Goal: Communication & Community: Answer question/provide support

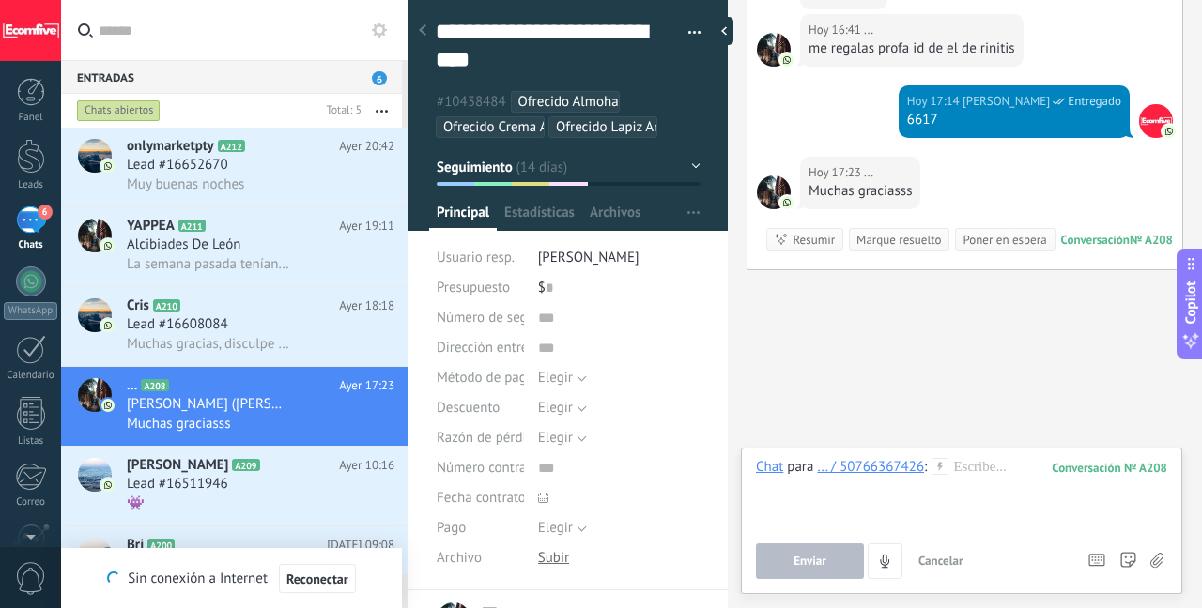
scroll to position [6077, 0]
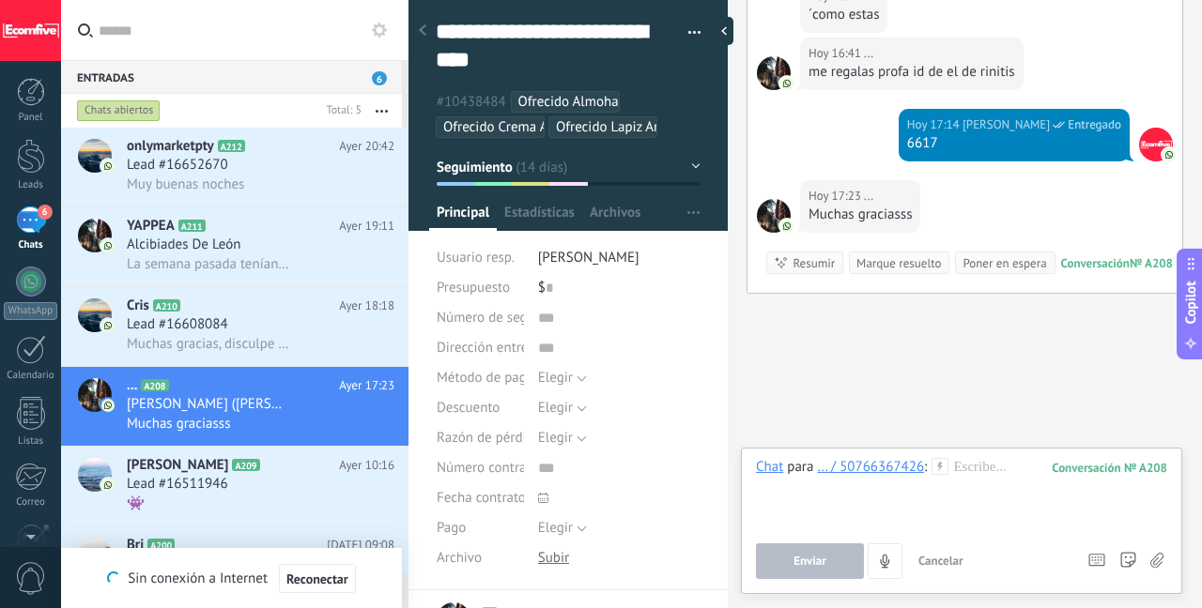
click at [898, 254] on div "Marque resuelto" at bounding box center [898, 263] width 84 height 18
click at [878, 254] on div "Marque resuelto" at bounding box center [898, 263] width 84 height 18
click at [233, 348] on span "Muchas gracias, disculpe y cuánto sería el tiempo de entrega?" at bounding box center [209, 344] width 164 height 18
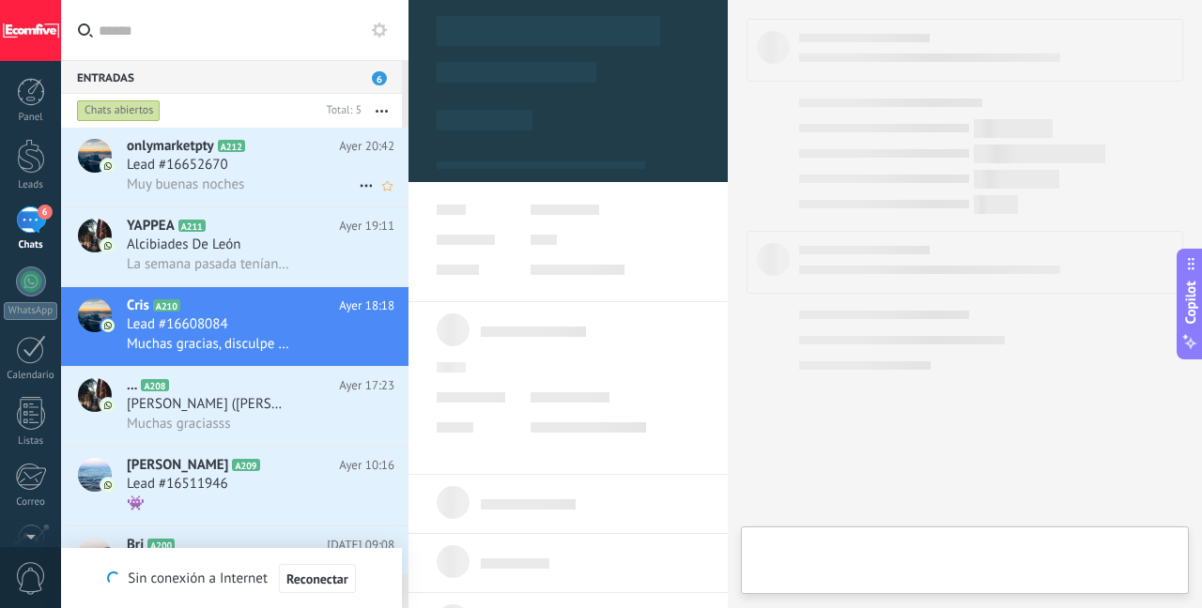
click at [249, 182] on h3 "Muy buenas noches" at bounding box center [190, 185] width 127 height 19
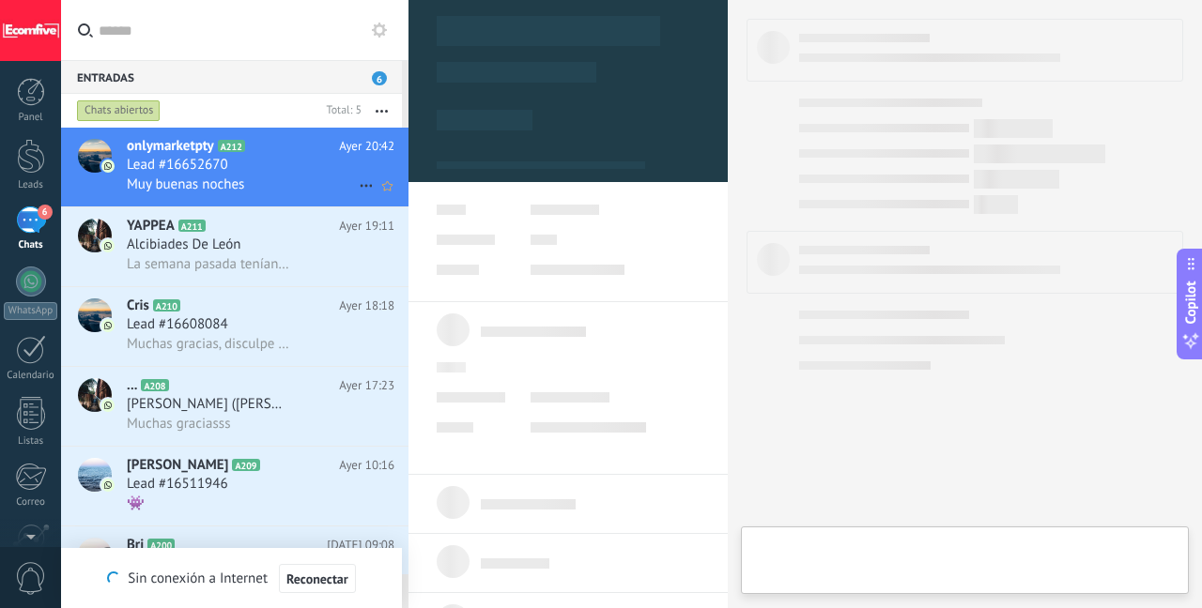
click at [300, 182] on div "Muy buenas noches" at bounding box center [261, 185] width 268 height 20
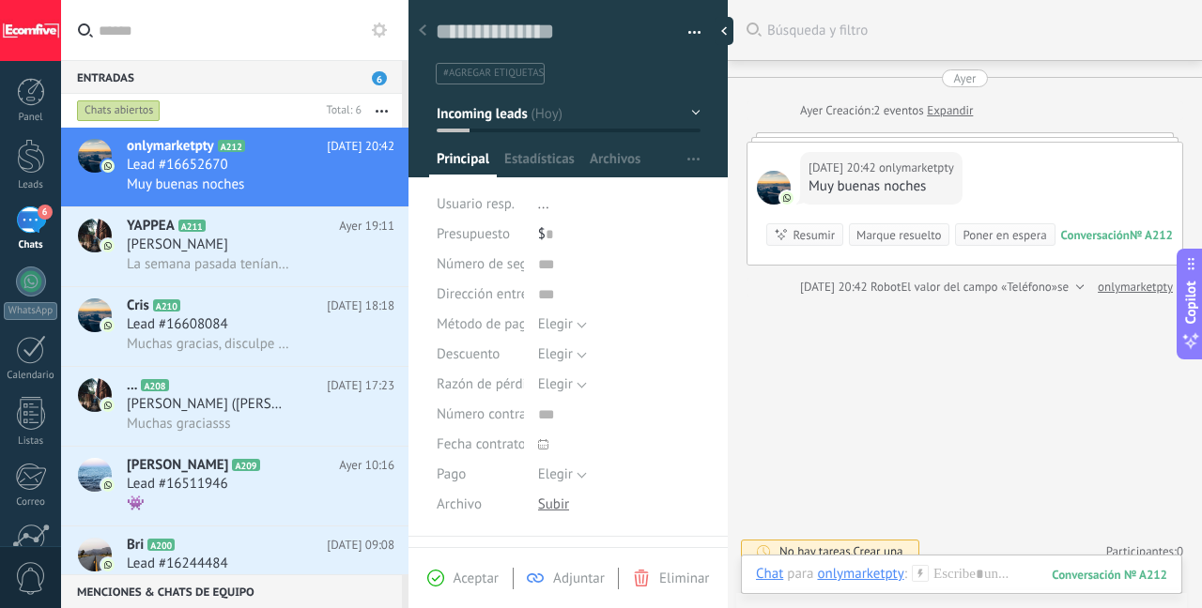
scroll to position [15, 0]
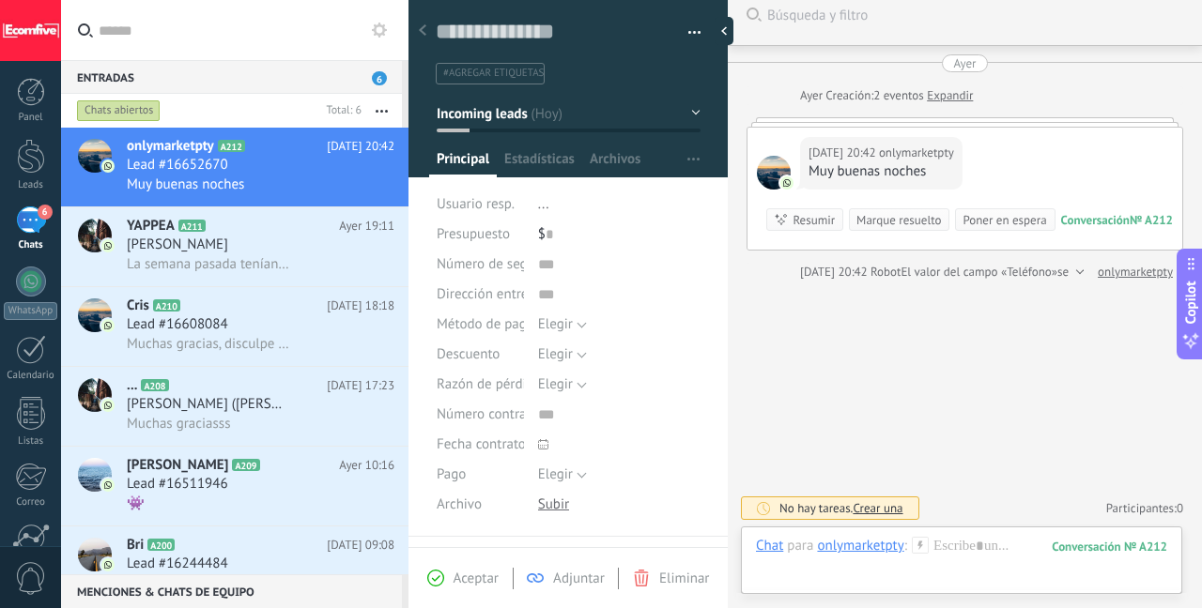
click at [956, 96] on link "Expandir" at bounding box center [950, 95] width 46 height 19
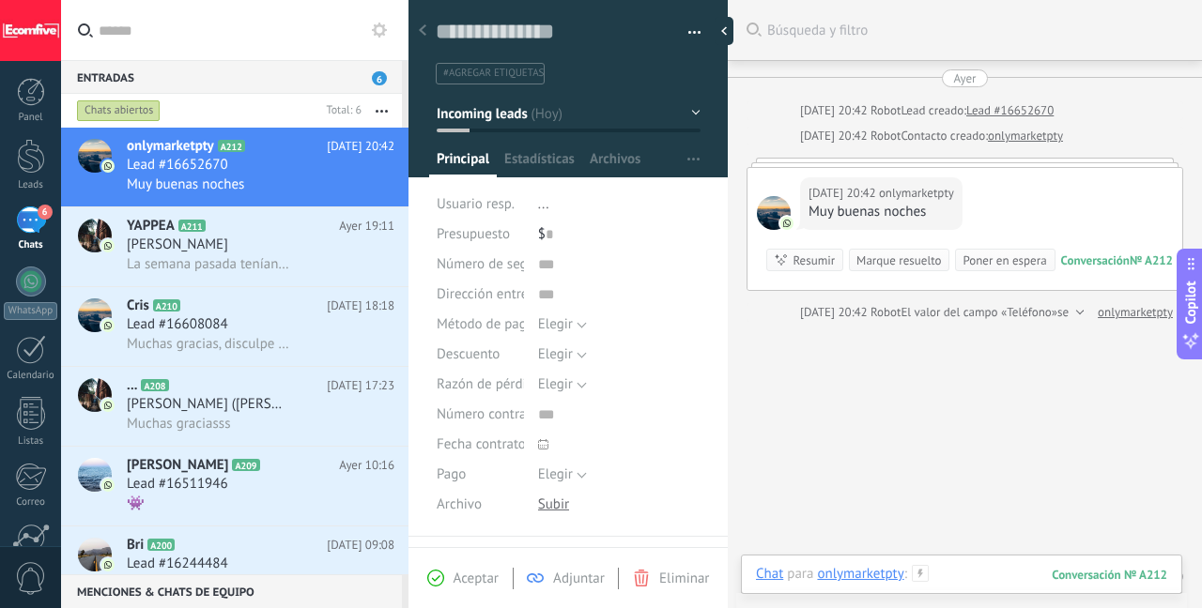
click at [961, 578] on div at bounding box center [961, 593] width 411 height 56
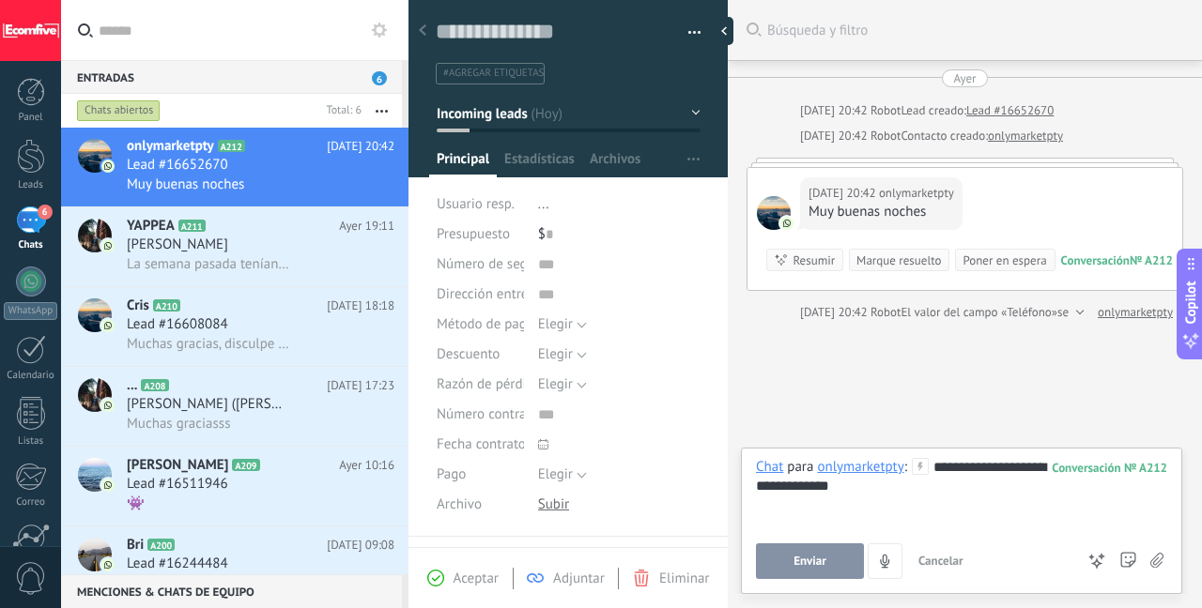
click at [852, 563] on button "Enviar" at bounding box center [810, 562] width 108 height 36
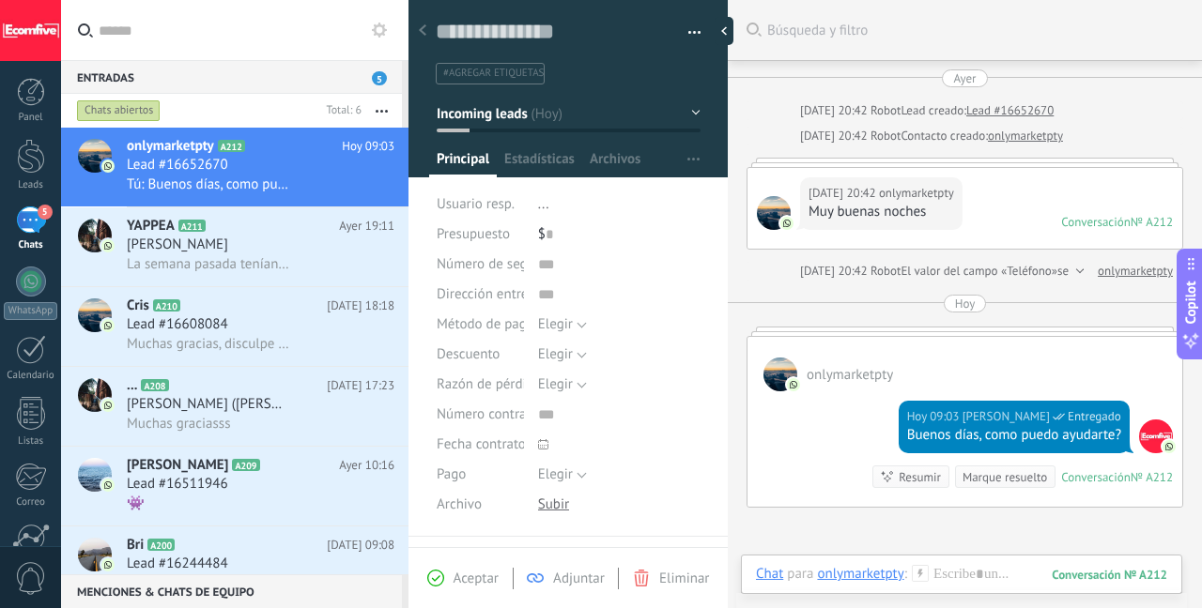
scroll to position [226, 0]
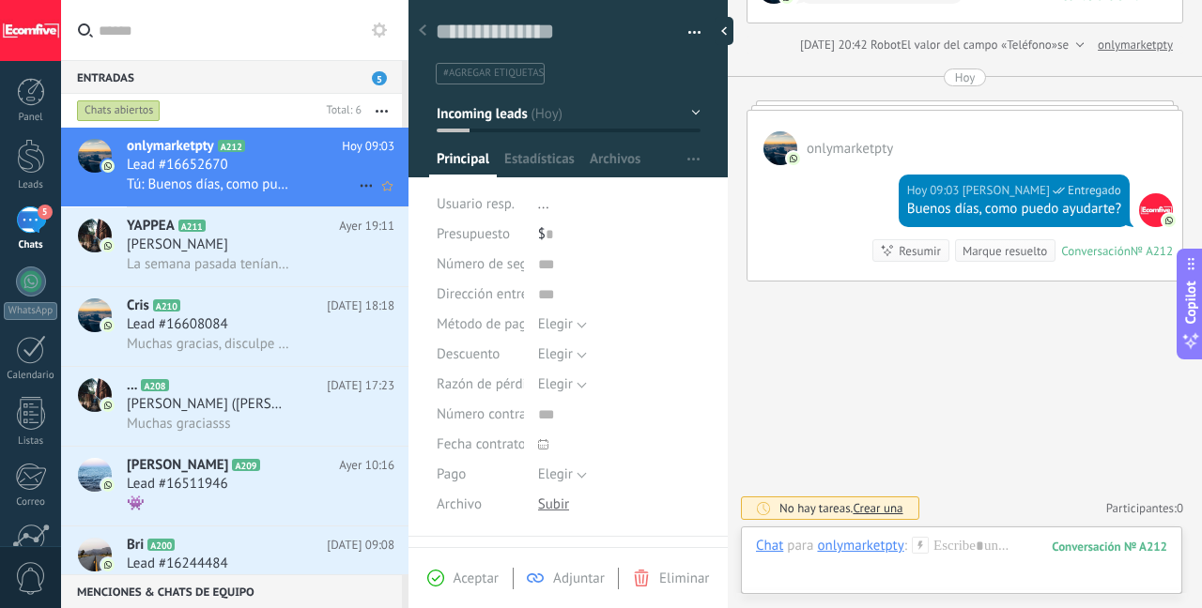
click at [238, 186] on span "Tú: Buenos días, como puedo ayudarte?" at bounding box center [209, 185] width 164 height 18
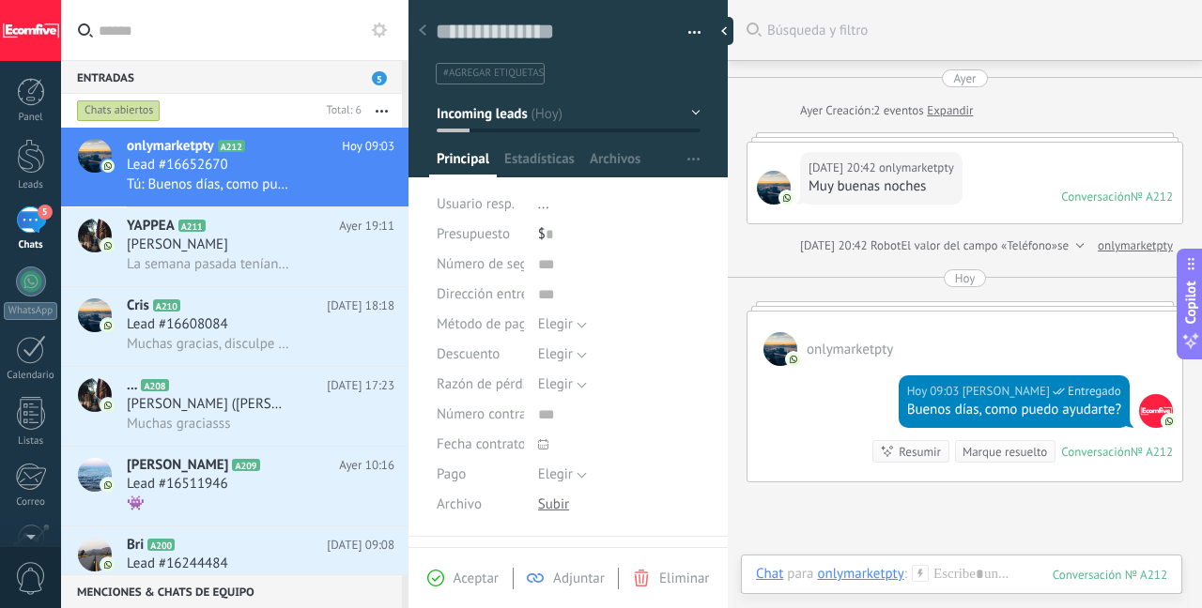
scroll to position [201, 0]
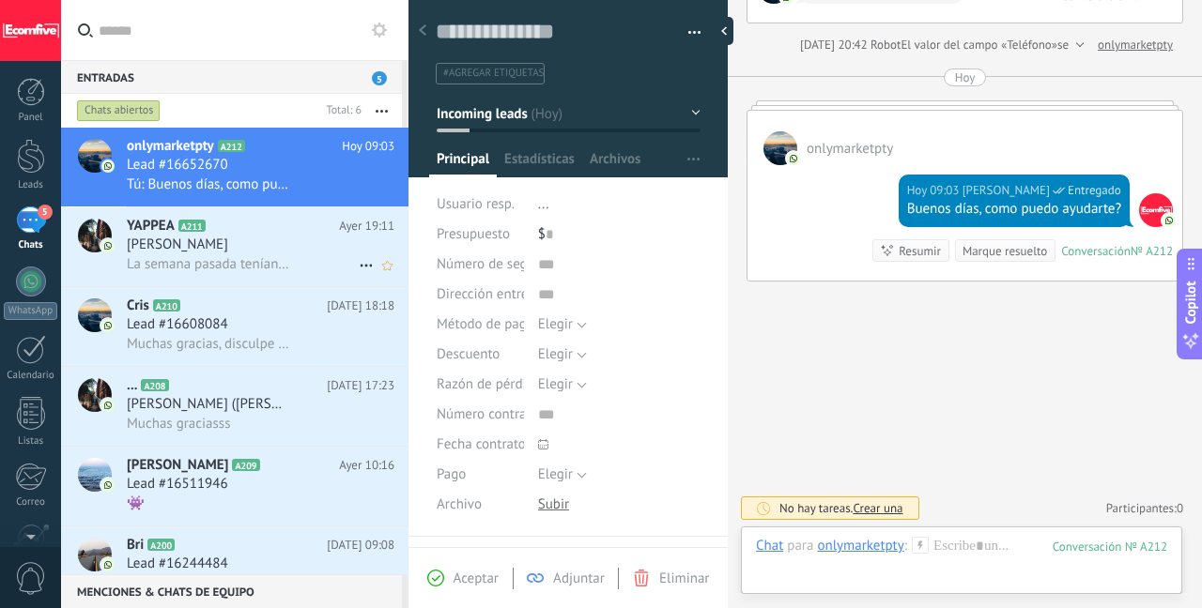
click at [249, 235] on h2 "YAPPEA A211" at bounding box center [233, 226] width 212 height 19
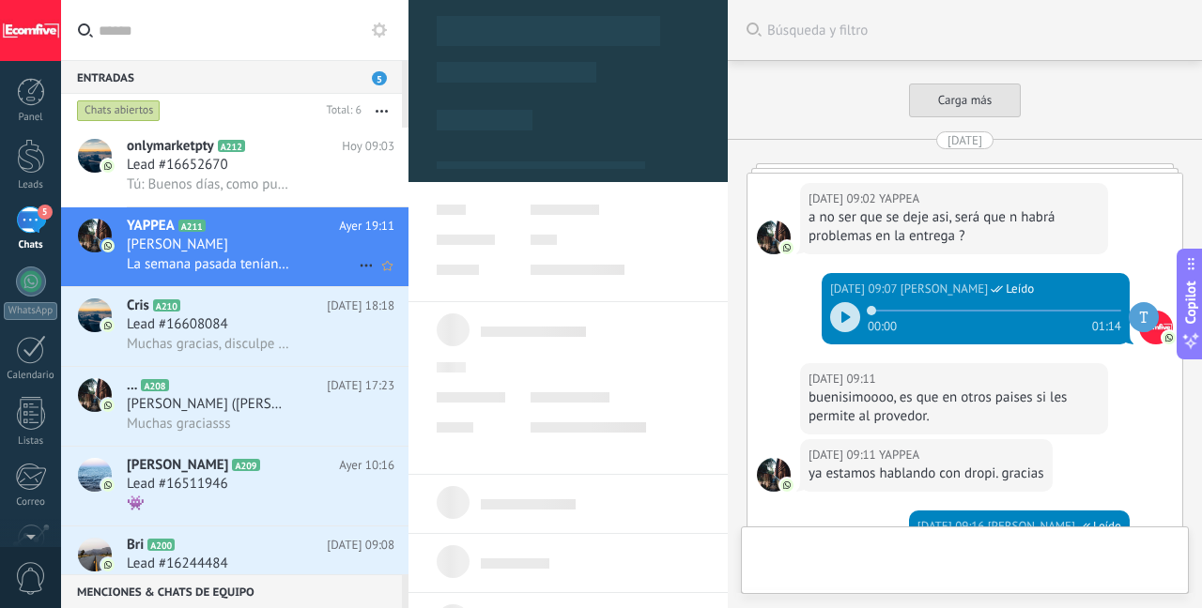
type textarea "***"
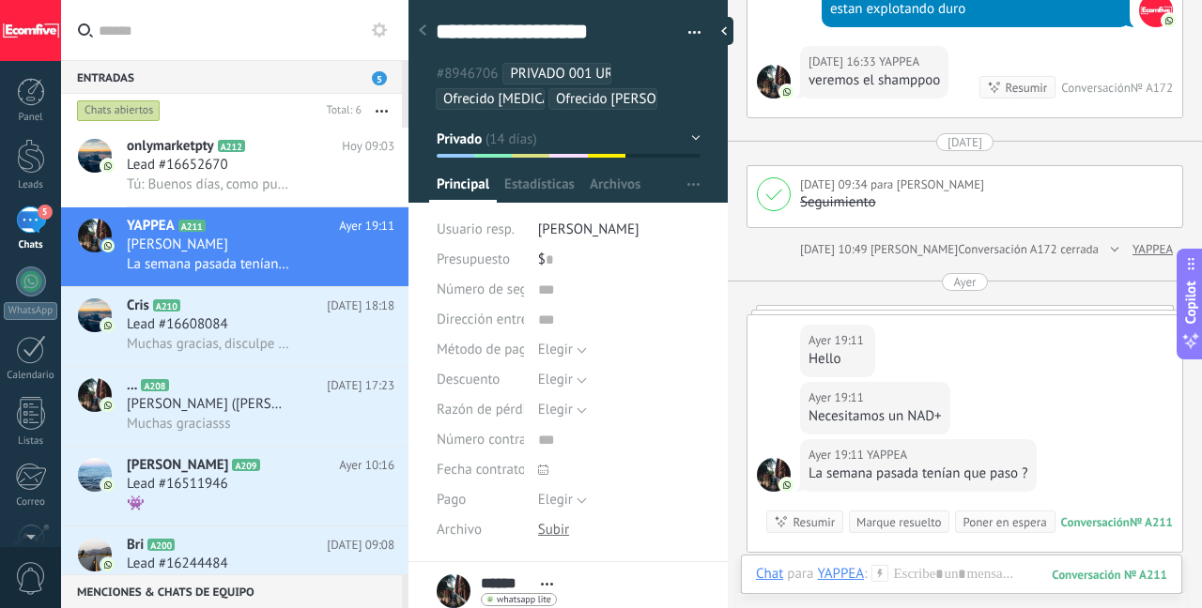
scroll to position [3831, 0]
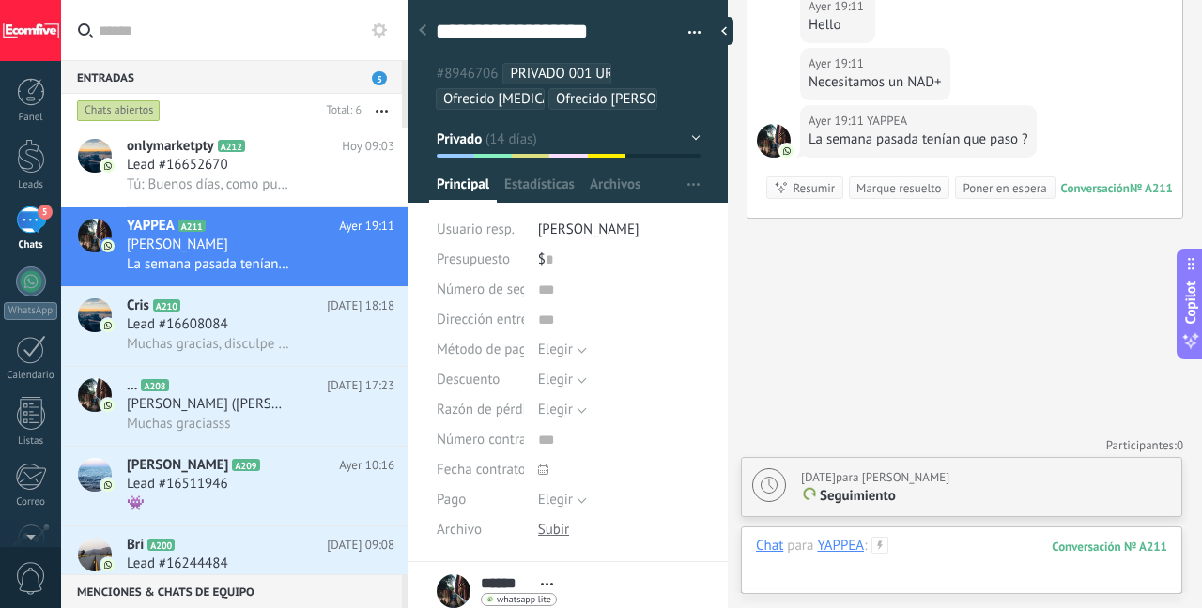
click at [917, 550] on div at bounding box center [961, 565] width 411 height 56
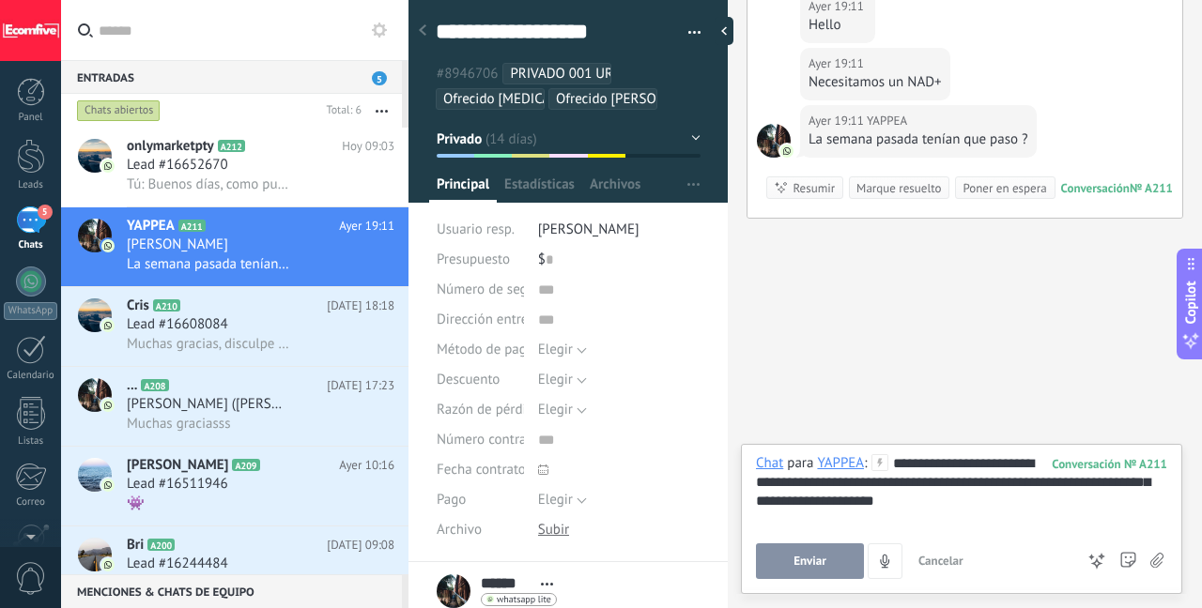
click at [796, 567] on span "Enviar" at bounding box center [809, 561] width 33 height 13
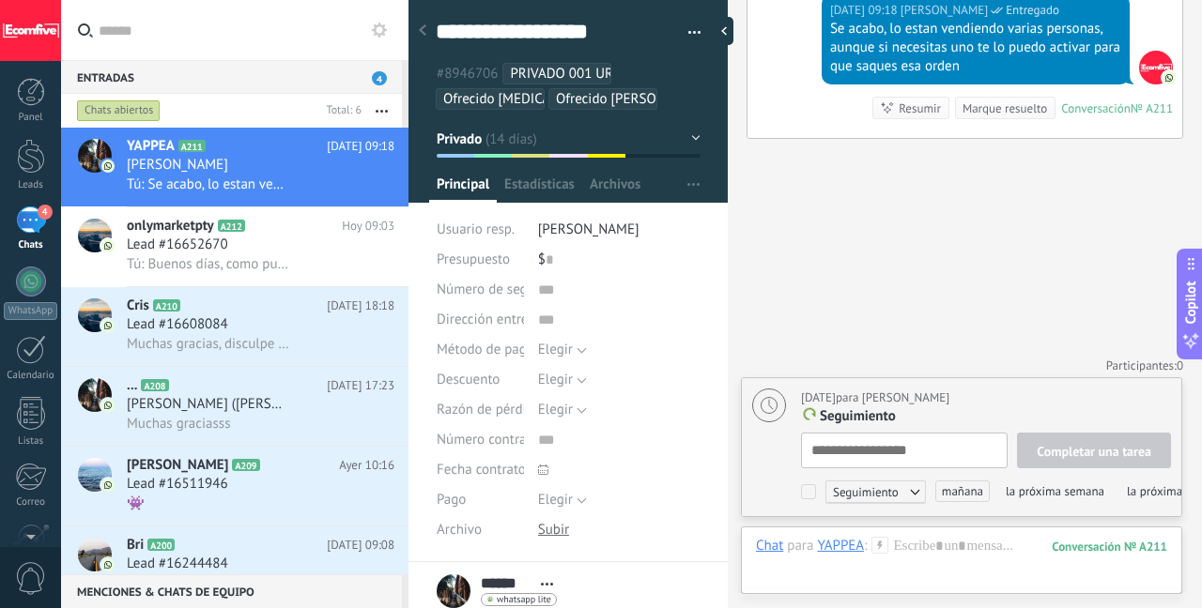
scroll to position [19, 0]
click at [316, 176] on div "Tú: Se acabo, lo estan vendiendo varias personas, aunque si necesitas uno te lo…" at bounding box center [261, 185] width 268 height 20
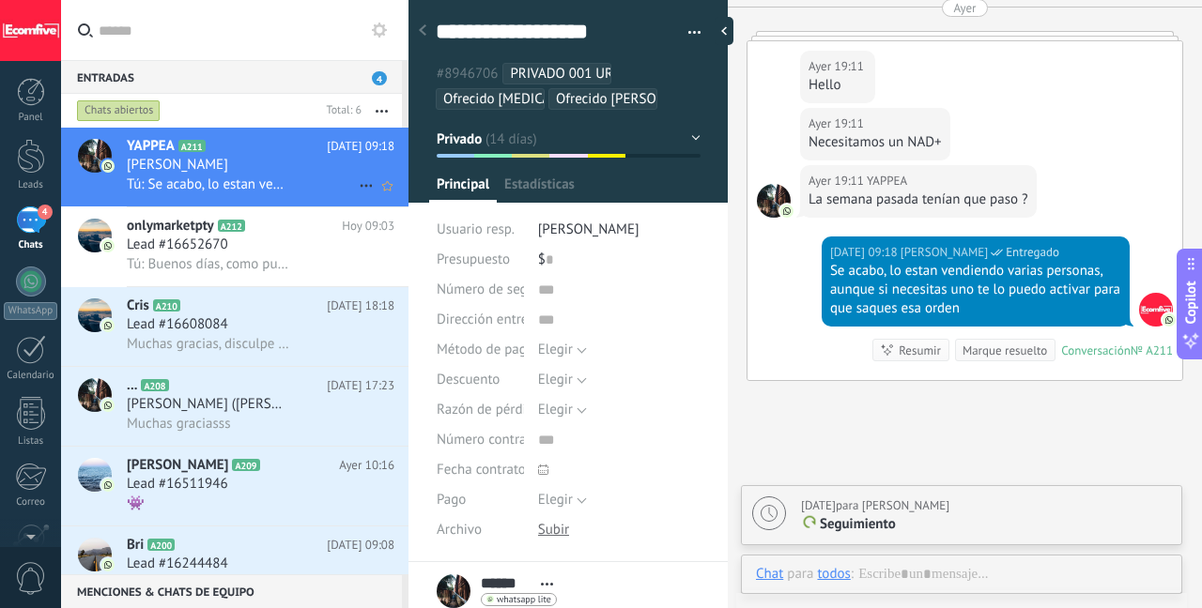
scroll to position [19, 0]
click at [288, 253] on div "Lead #16652670" at bounding box center [261, 245] width 268 height 19
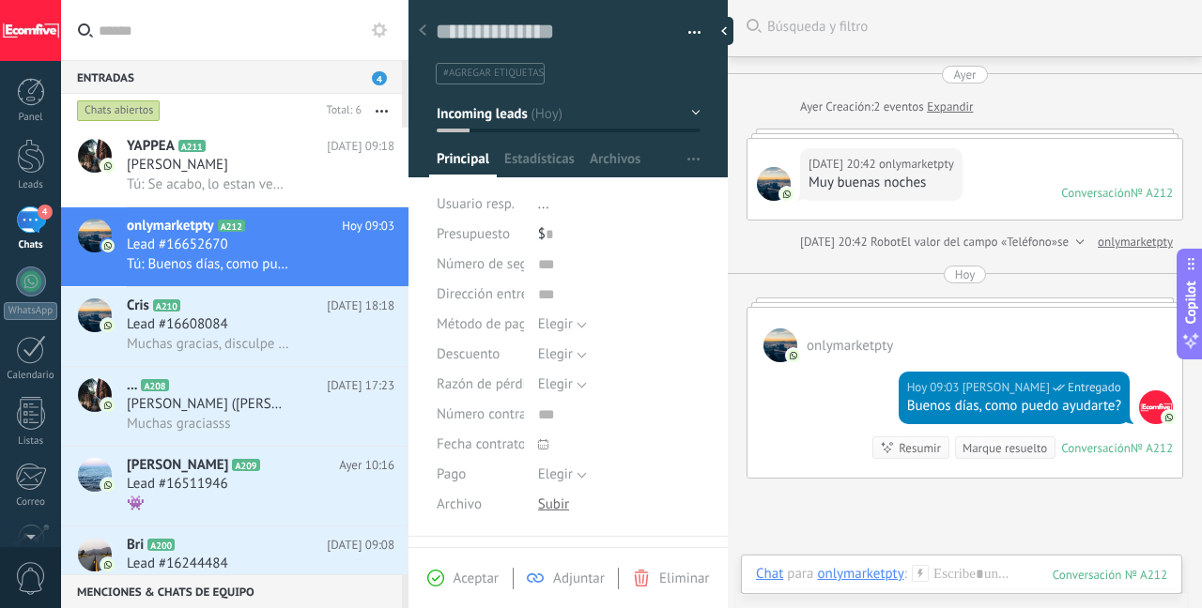
scroll to position [201, 0]
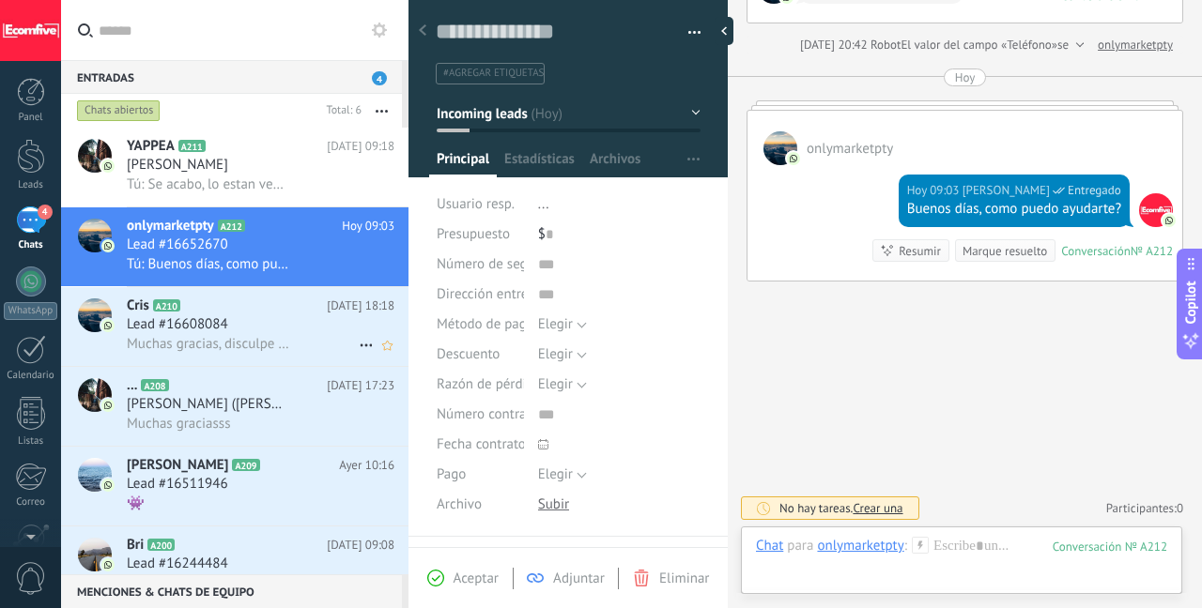
click at [240, 327] on div "Lead #16608084" at bounding box center [261, 324] width 268 height 19
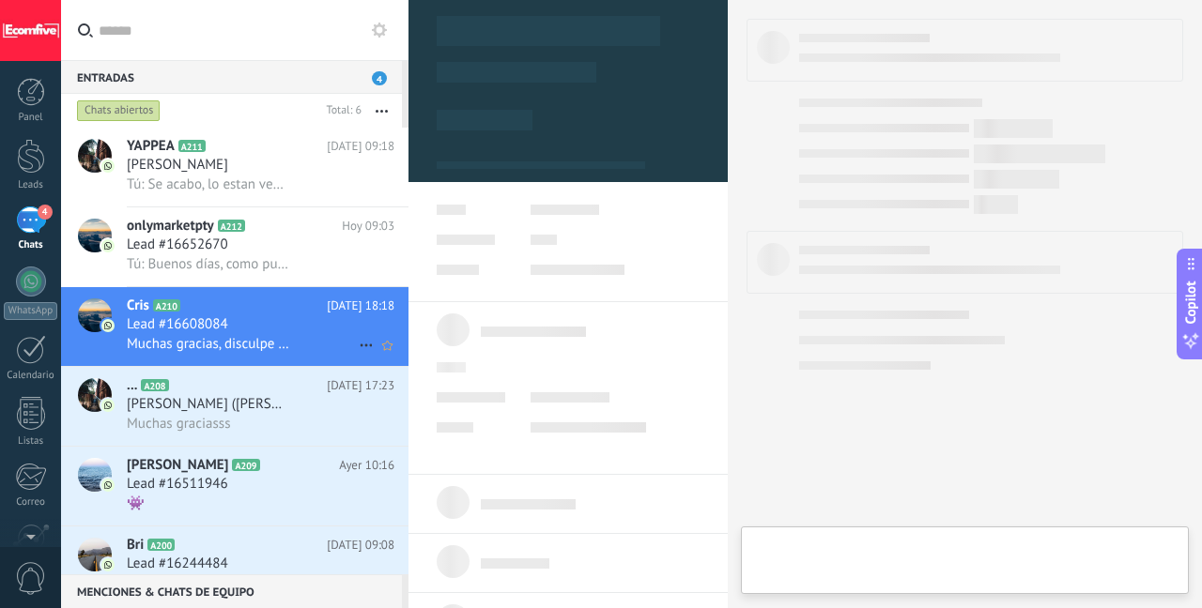
type textarea "**********"
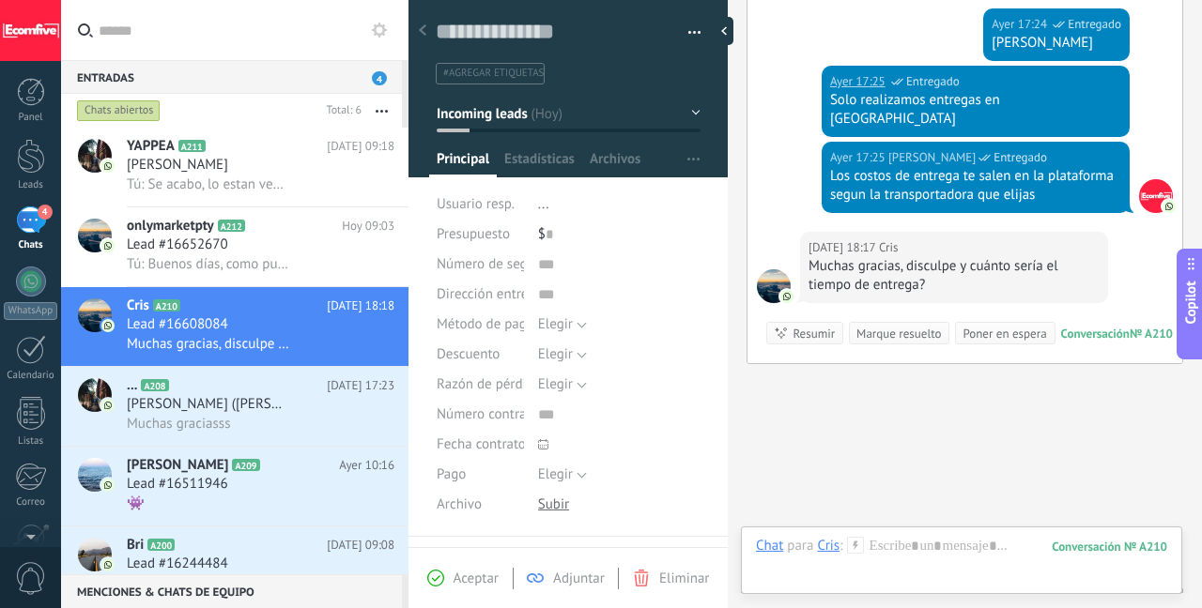
scroll to position [620, 0]
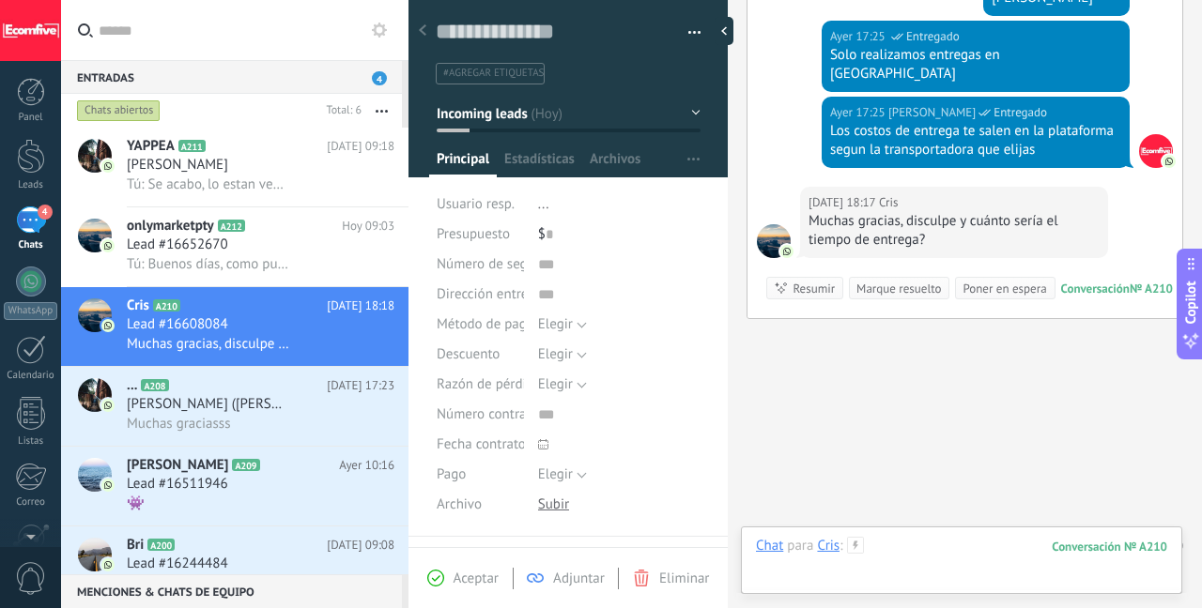
click at [940, 558] on div at bounding box center [961, 565] width 411 height 56
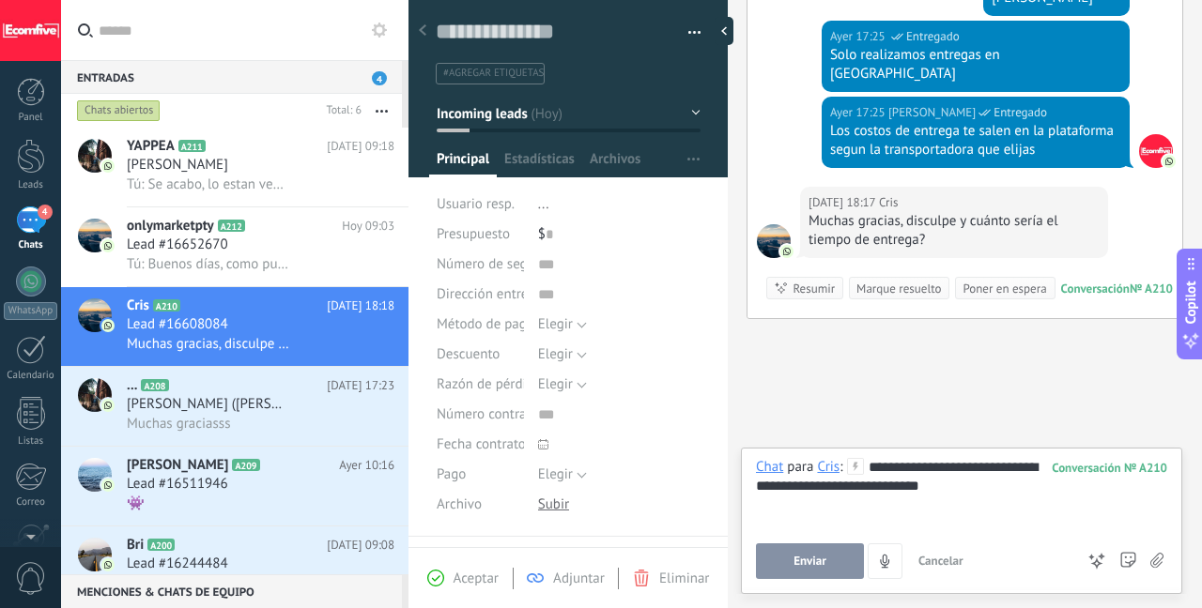
click at [831, 561] on button "Enviar" at bounding box center [810, 562] width 108 height 36
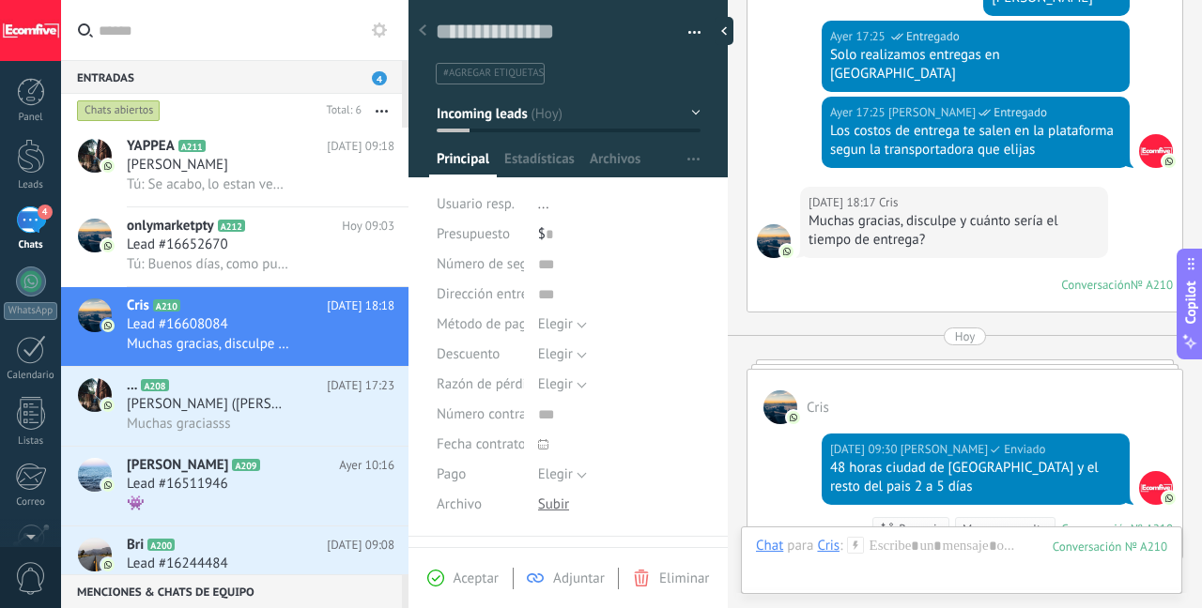
scroll to position [859, 0]
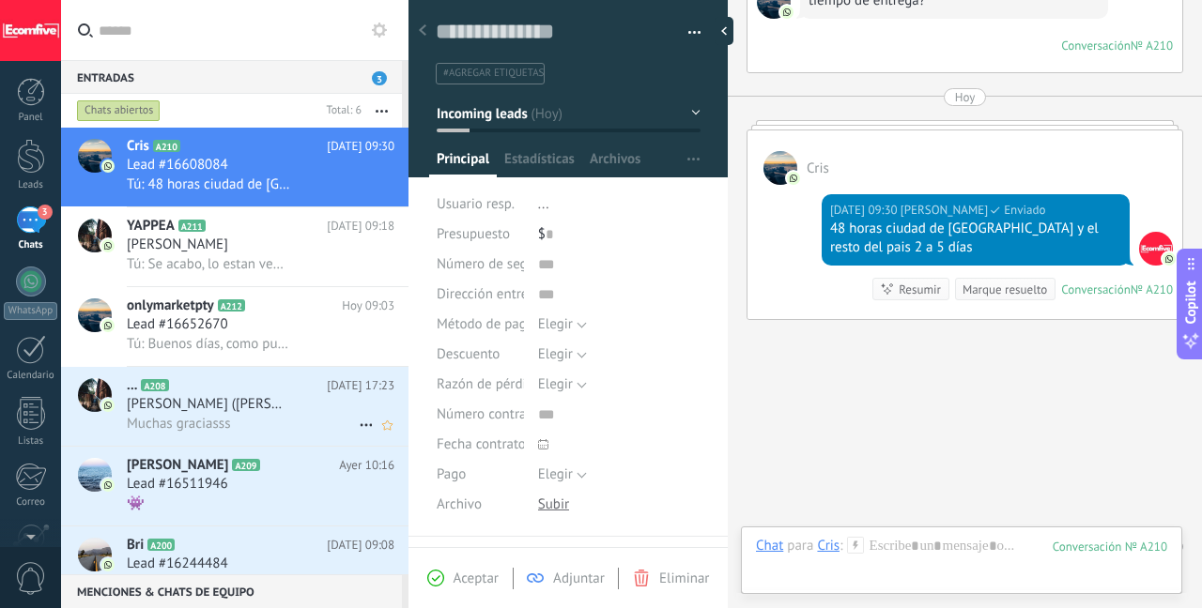
click at [241, 408] on span "[PERSON_NAME] ([PERSON_NAME])" at bounding box center [209, 404] width 164 height 19
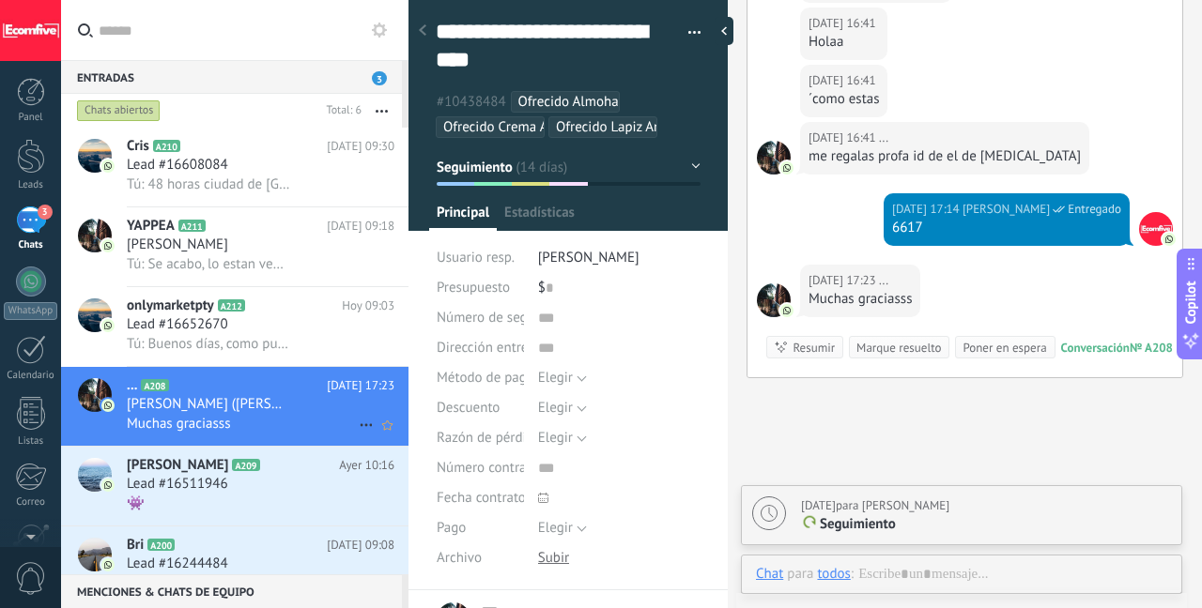
scroll to position [56, 0]
click at [877, 339] on div "Marque resuelto" at bounding box center [898, 348] width 84 height 18
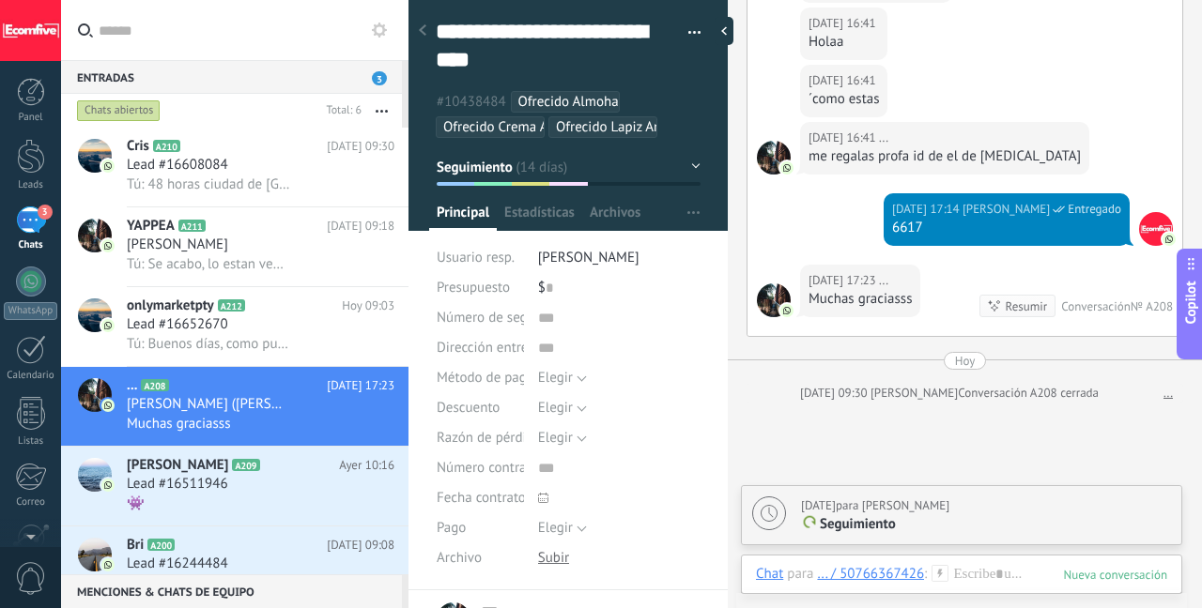
scroll to position [2386, 0]
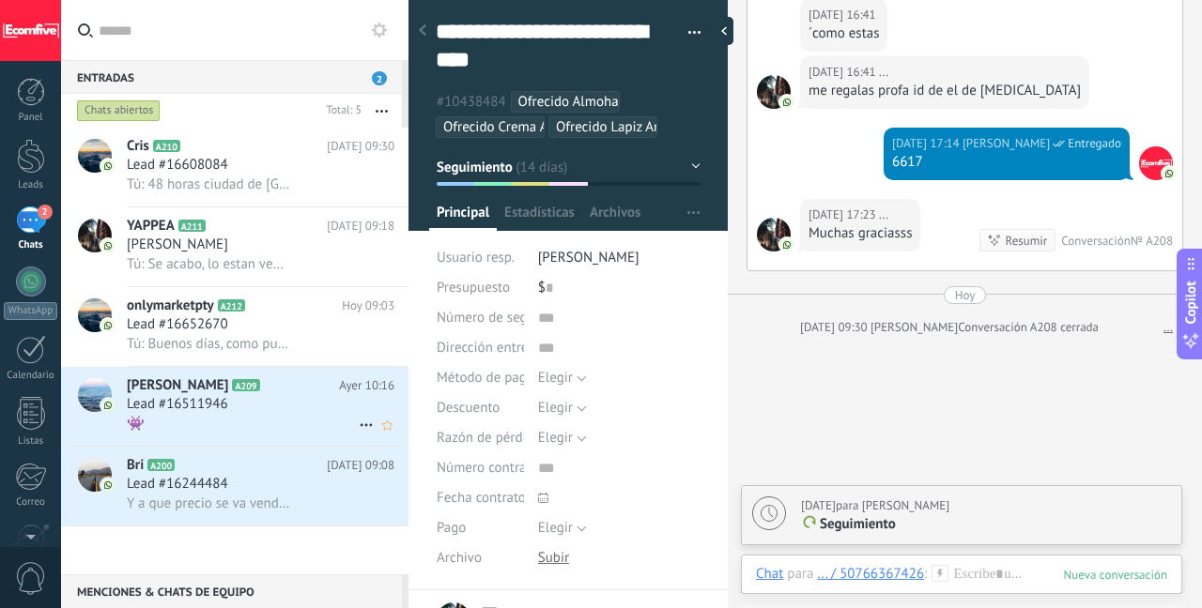
click at [263, 430] on div "👾" at bounding box center [261, 424] width 268 height 20
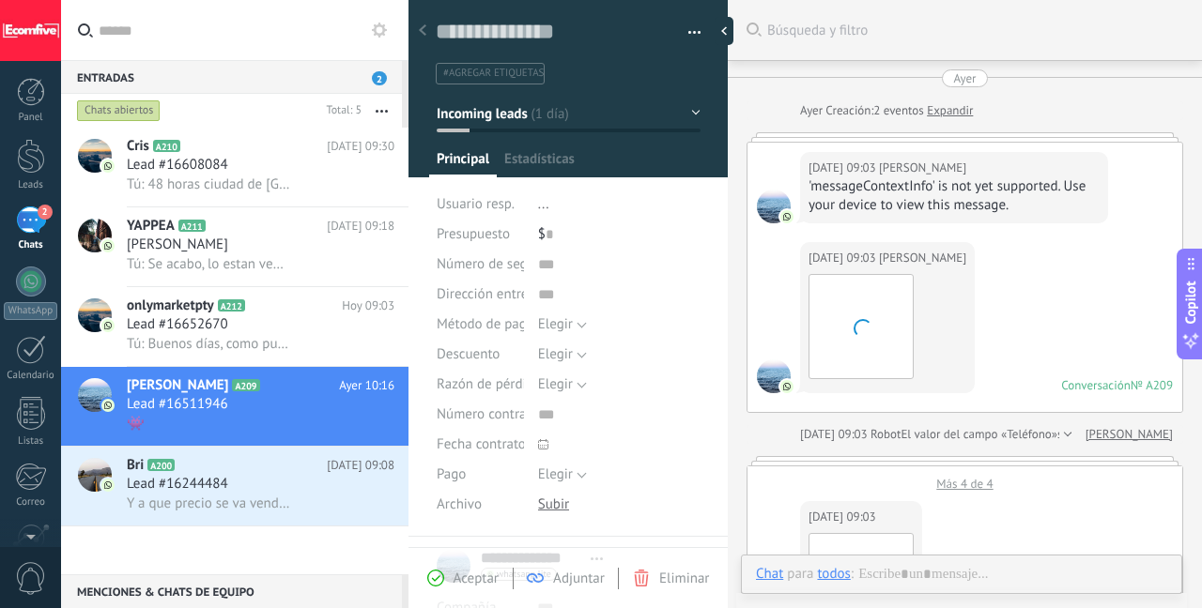
scroll to position [1546, 0]
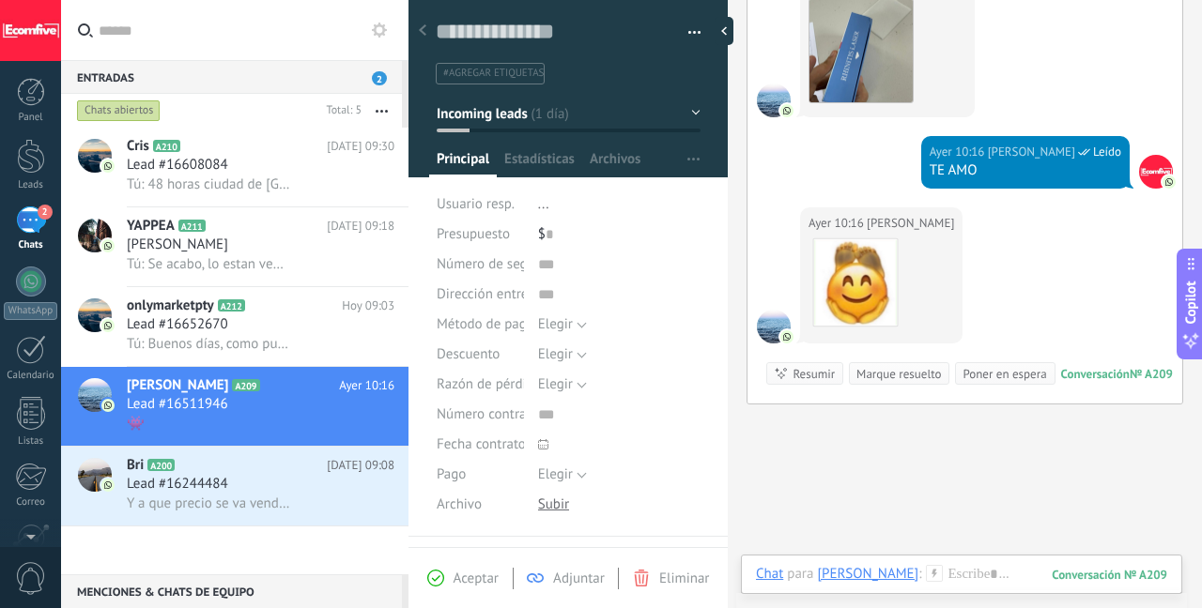
click at [894, 371] on div "Marque resuelto" at bounding box center [898, 374] width 84 height 18
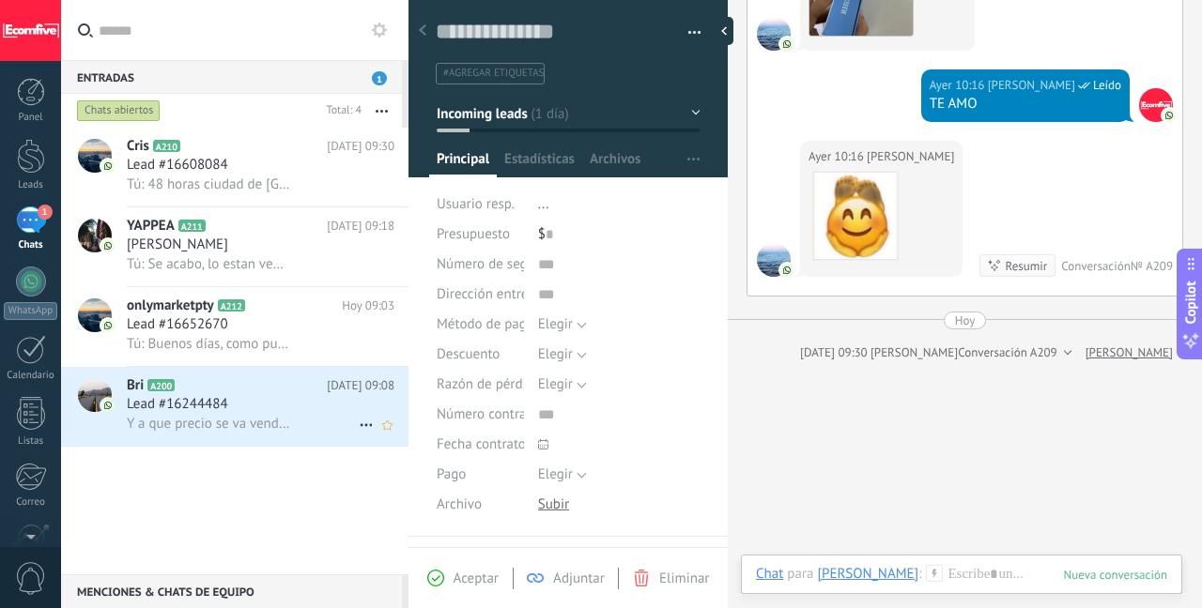
click at [245, 433] on span "Y a que precio se va vender por dropi" at bounding box center [209, 424] width 164 height 18
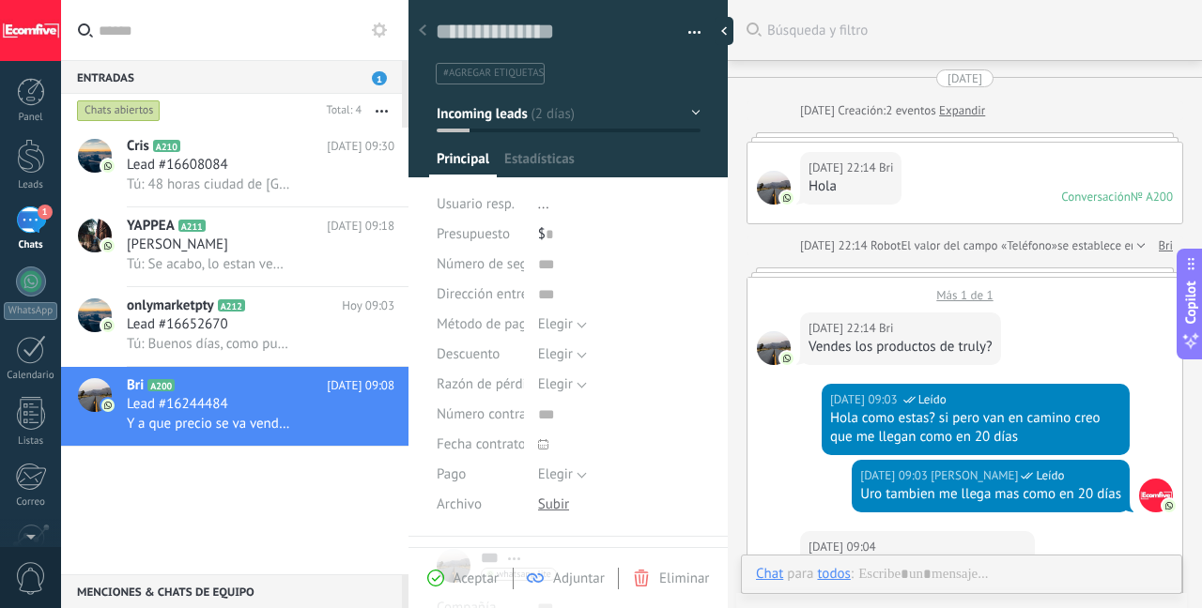
scroll to position [28, 0]
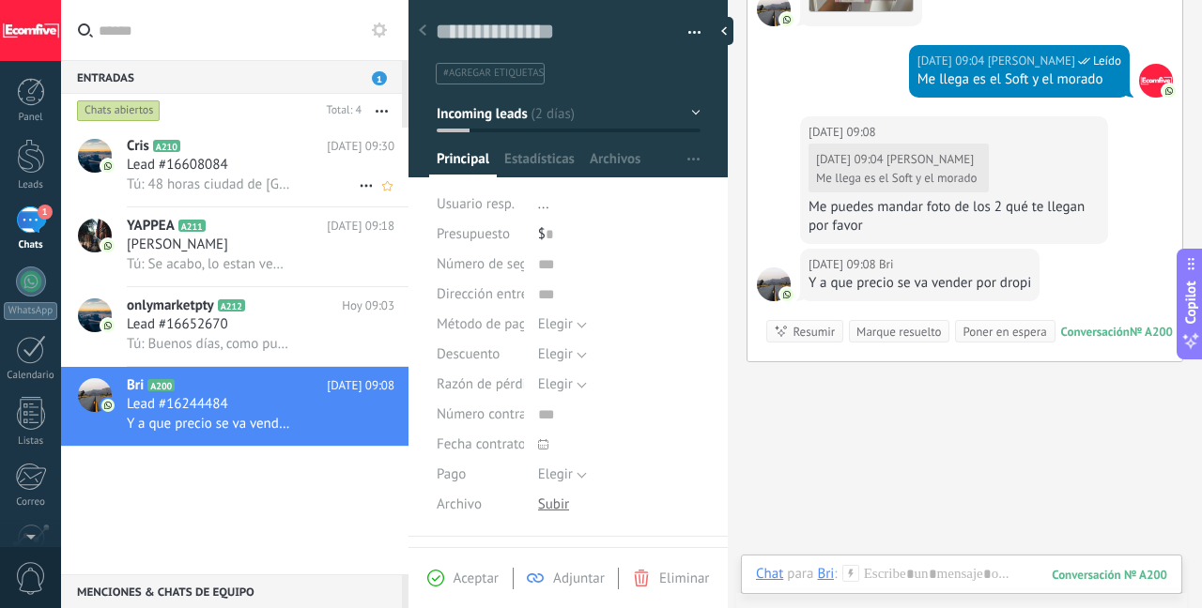
click at [255, 167] on div "Lead #16608084" at bounding box center [261, 165] width 268 height 19
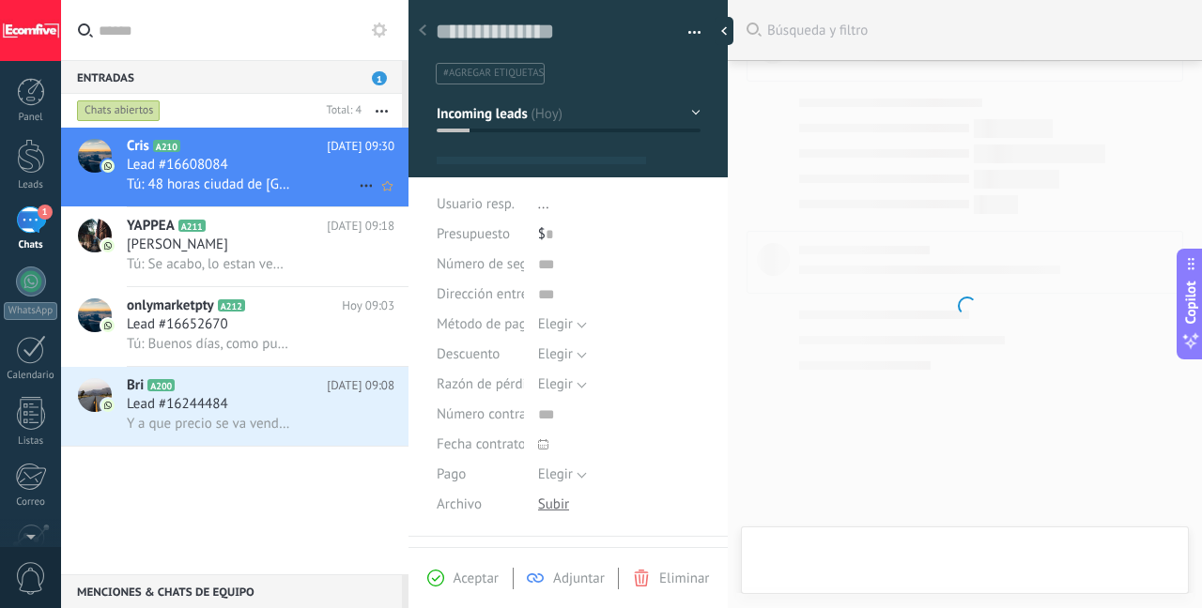
scroll to position [28, 0]
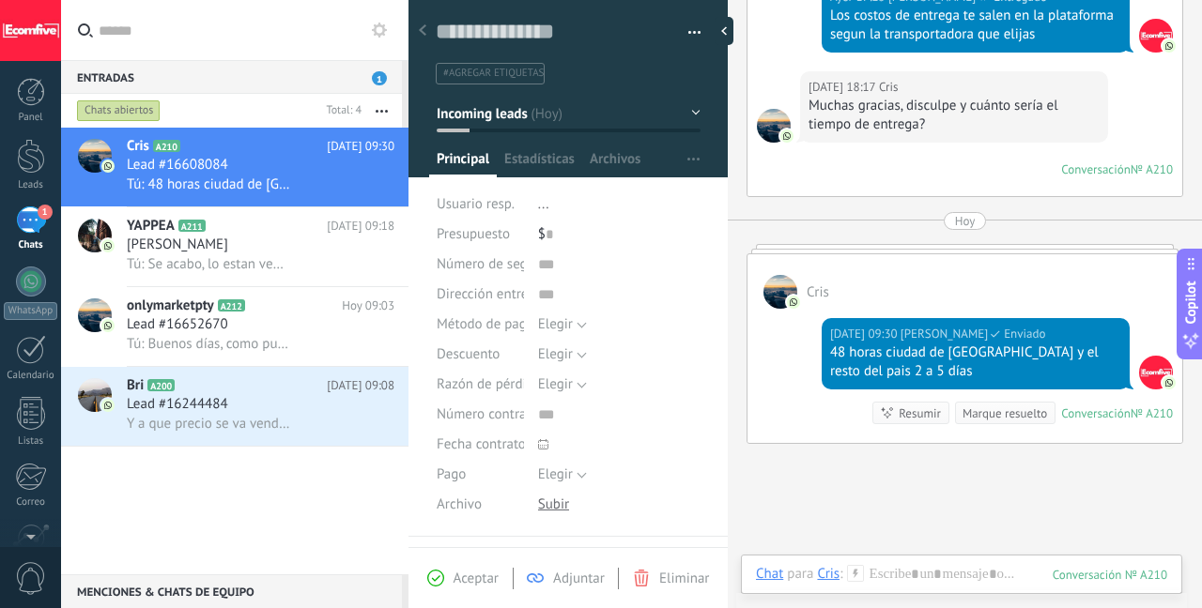
click at [1002, 405] on div "Marque resuelto" at bounding box center [1004, 414] width 84 height 18
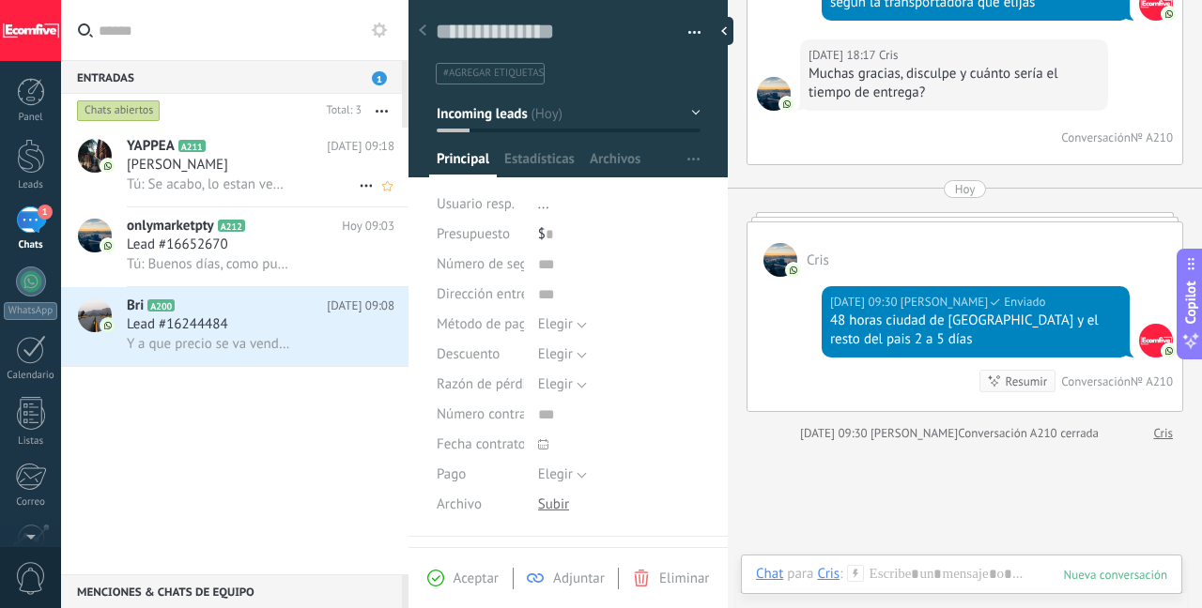
click at [269, 176] on div "Tú: Se acabo, lo estan vendiendo varias personas, aunque si necesitas uno te lo…" at bounding box center [261, 185] width 268 height 20
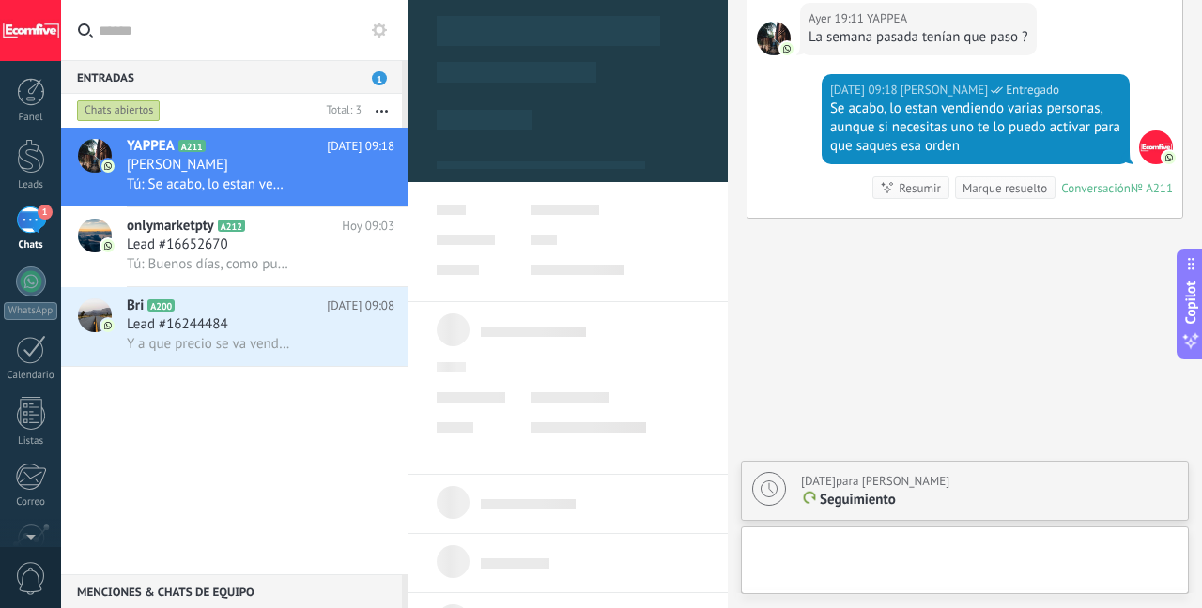
scroll to position [19, 0]
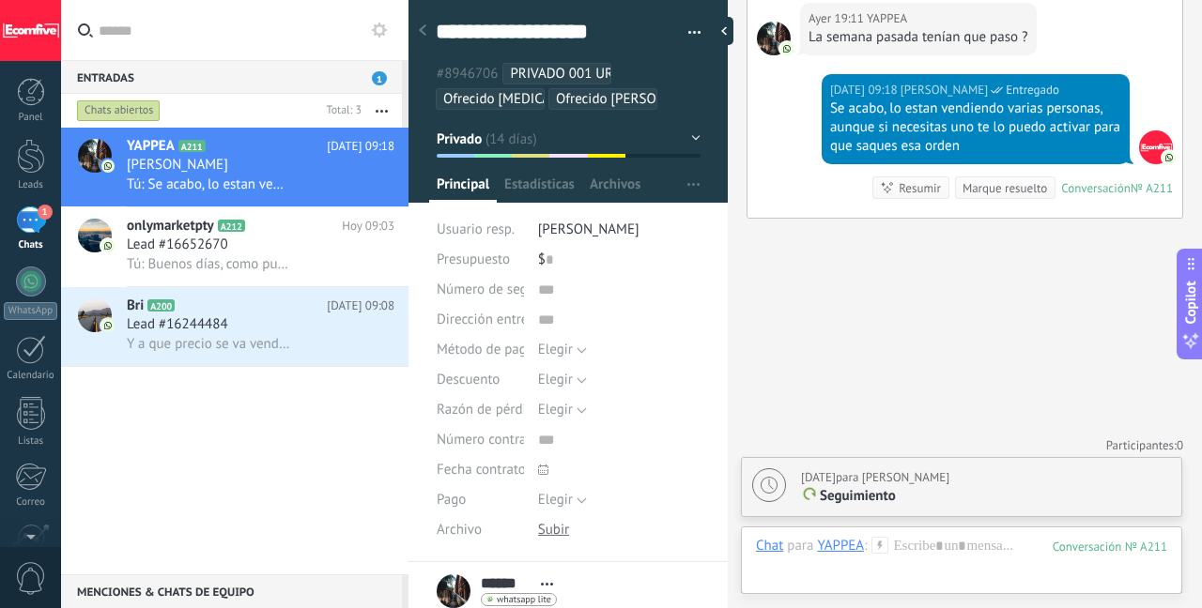
click at [979, 189] on div "Marque resuelto" at bounding box center [1004, 188] width 84 height 18
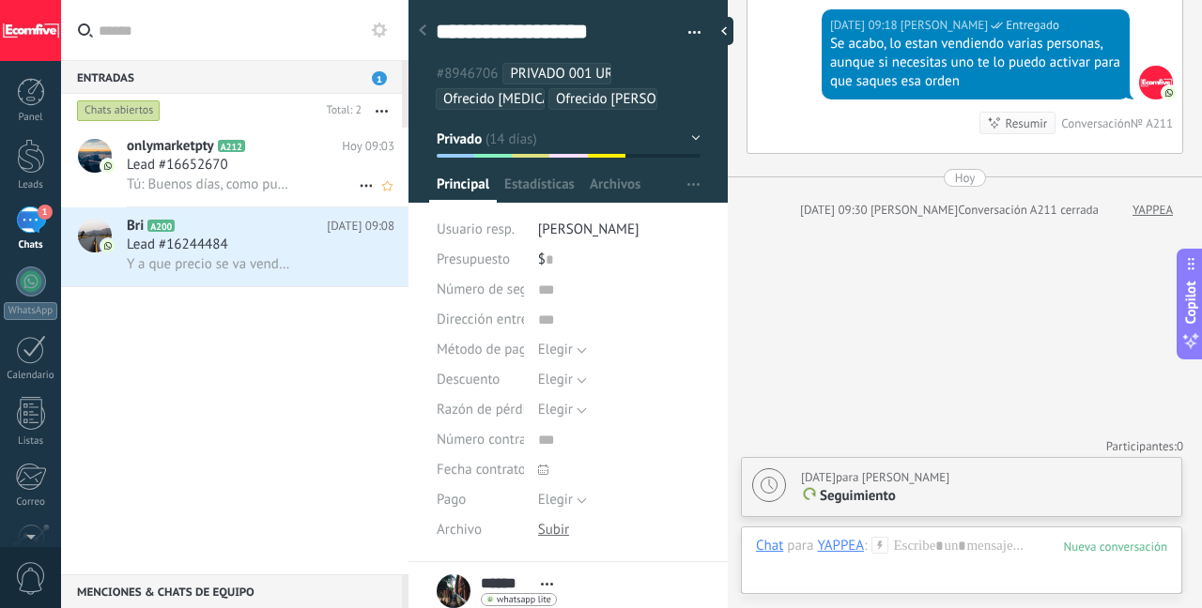
click at [259, 167] on div "Lead #16652670" at bounding box center [261, 165] width 268 height 19
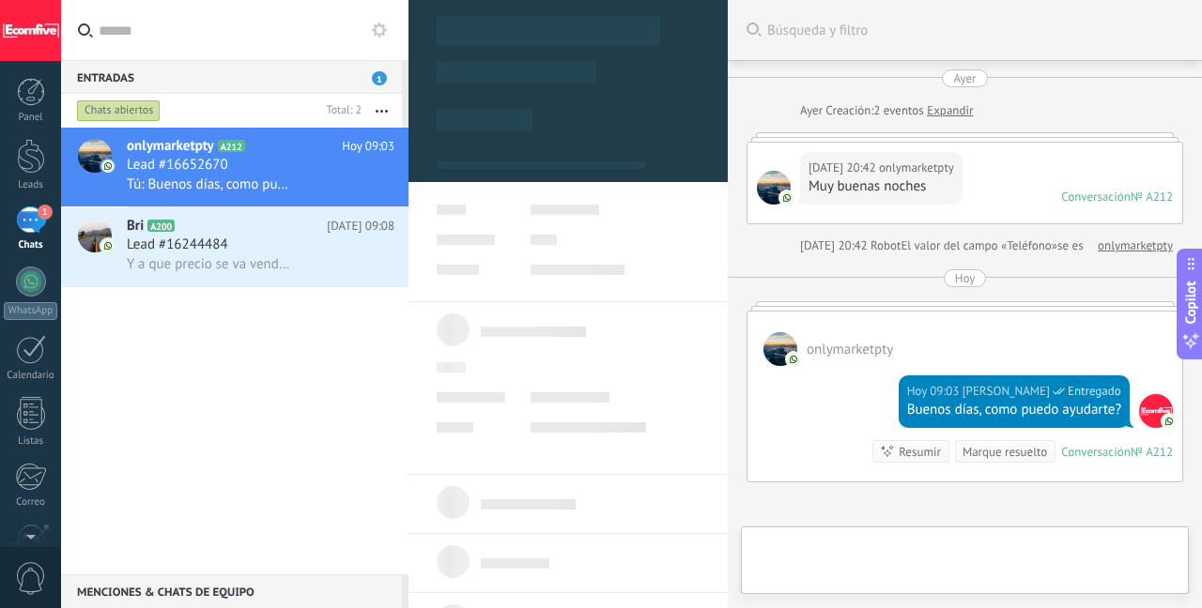
type textarea "**********"
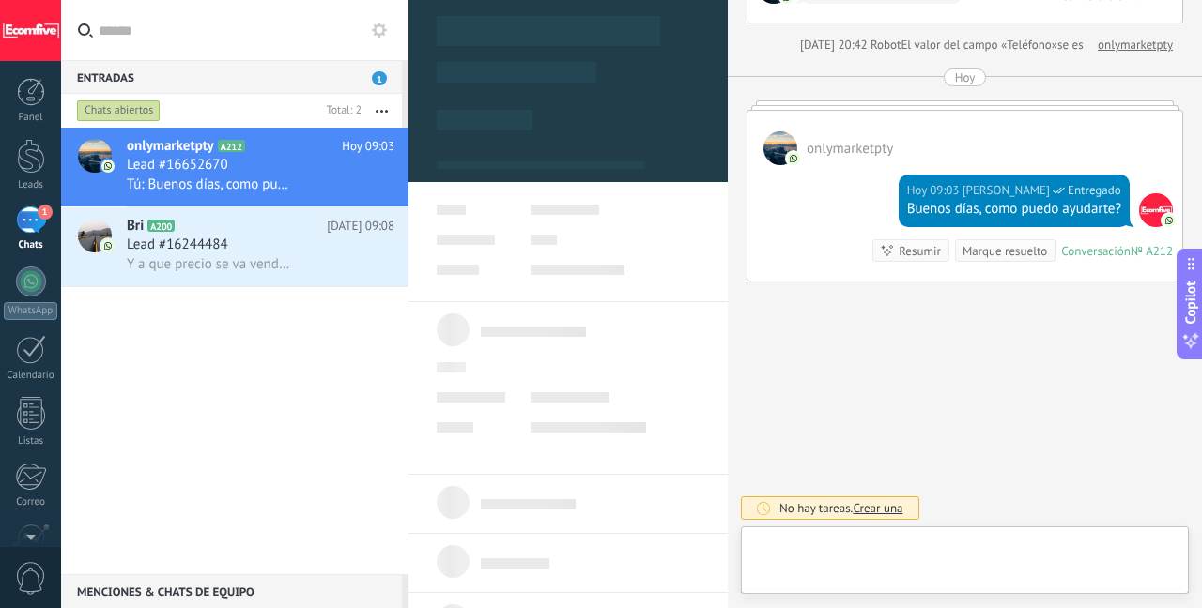
scroll to position [28, 0]
